Goal: Task Accomplishment & Management: Complete application form

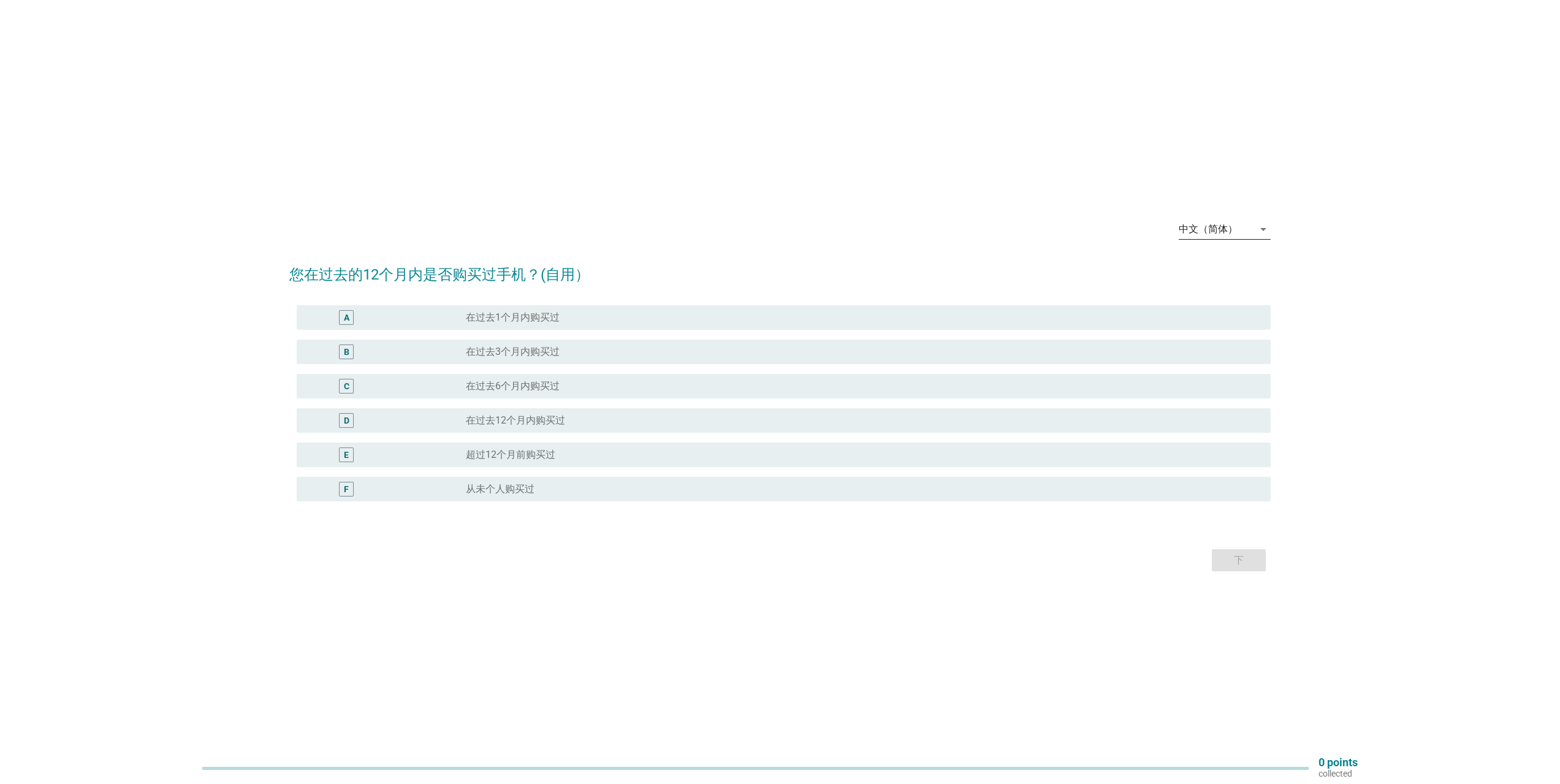
click at [1227, 233] on div "中文（简体）" at bounding box center [1207, 229] width 59 height 11
click at [1231, 238] on div "English" at bounding box center [1224, 238] width 72 height 14
click at [590, 456] on label "Purchased more than [DATE]" at bounding box center [528, 455] width 124 height 12
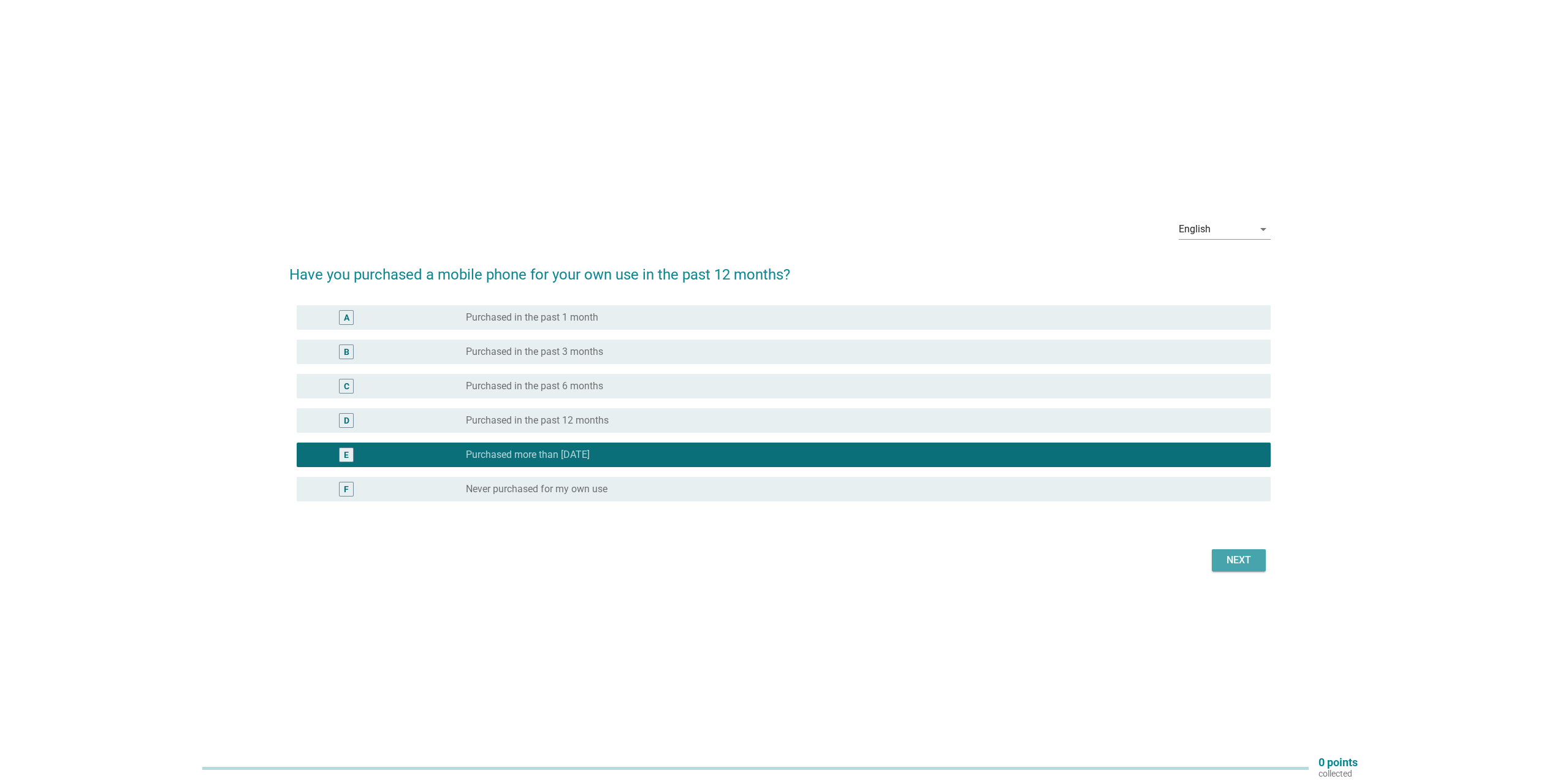
click at [1229, 551] on button "Next" at bounding box center [1238, 560] width 54 height 22
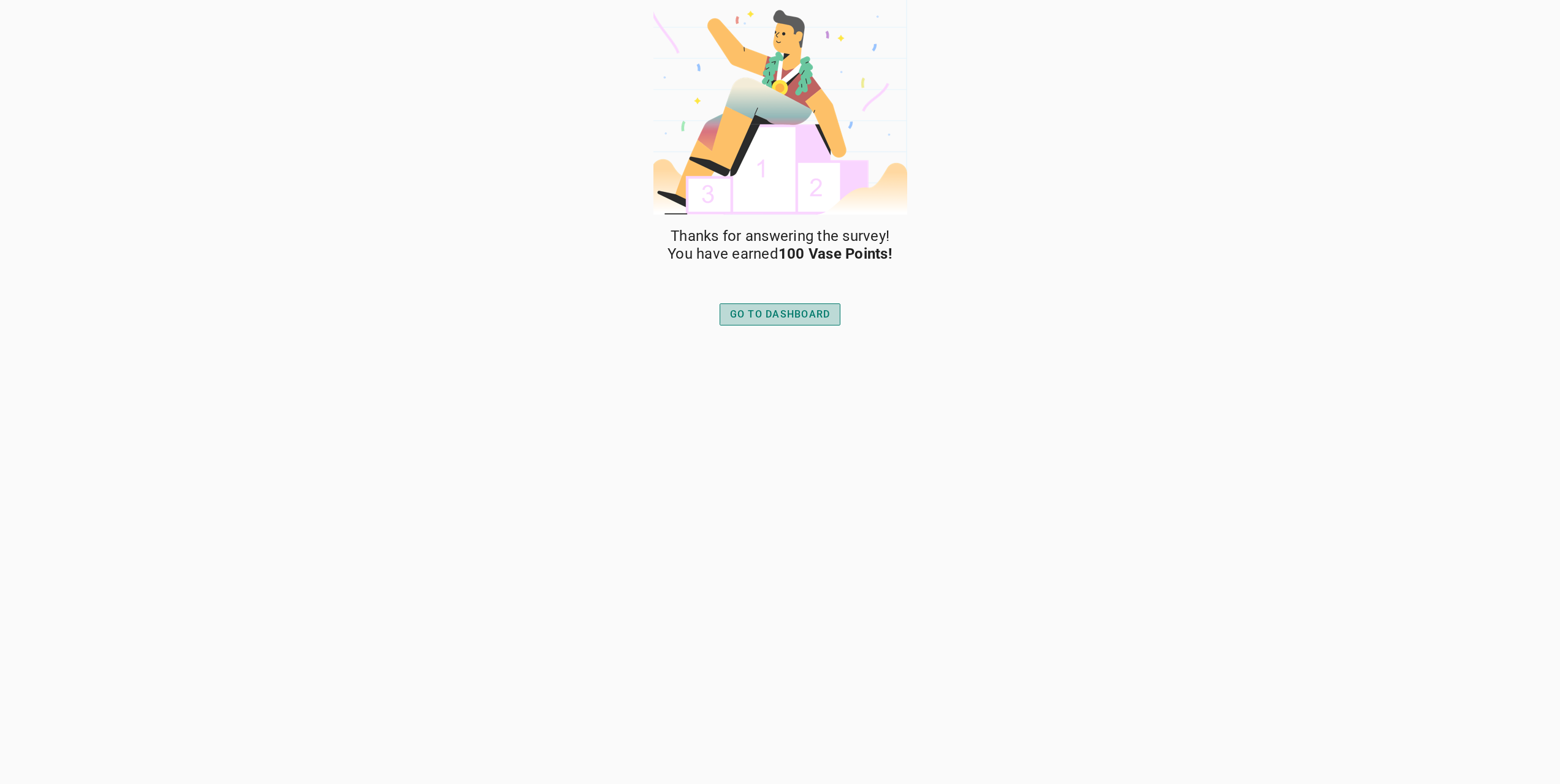
click at [800, 309] on div "GO TO DASHBOARD" at bounding box center [780, 314] width 101 height 14
